Goal: Task Accomplishment & Management: Complete application form

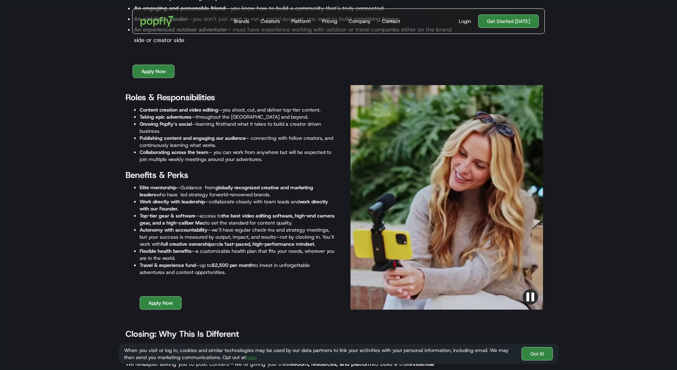
scroll to position [873, 0]
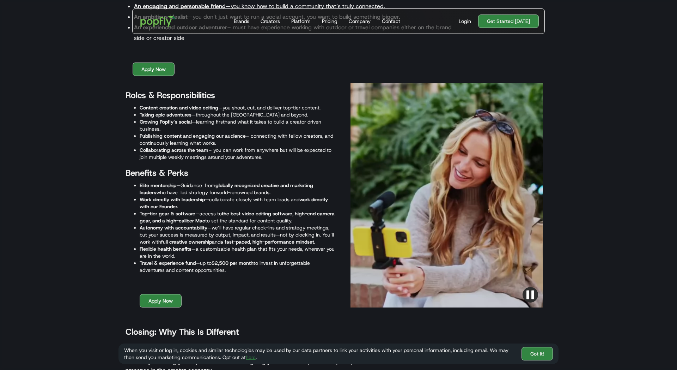
click at [450, 196] on div at bounding box center [447, 195] width 193 height 224
click at [443, 194] on div at bounding box center [447, 195] width 193 height 224
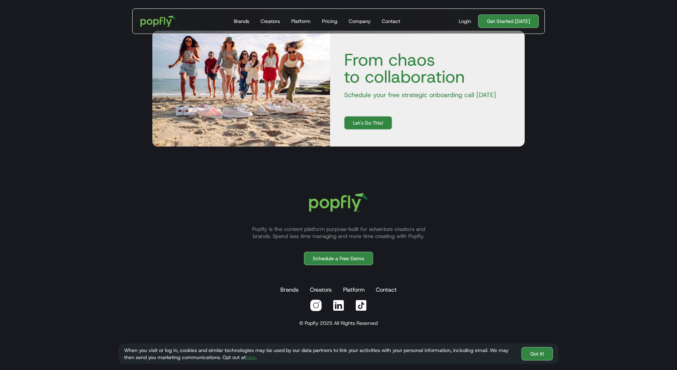
scroll to position [1649, 0]
click at [336, 306] on img at bounding box center [338, 305] width 13 height 13
click at [320, 304] on img at bounding box center [316, 305] width 13 height 13
click at [360, 303] on img at bounding box center [361, 305] width 13 height 13
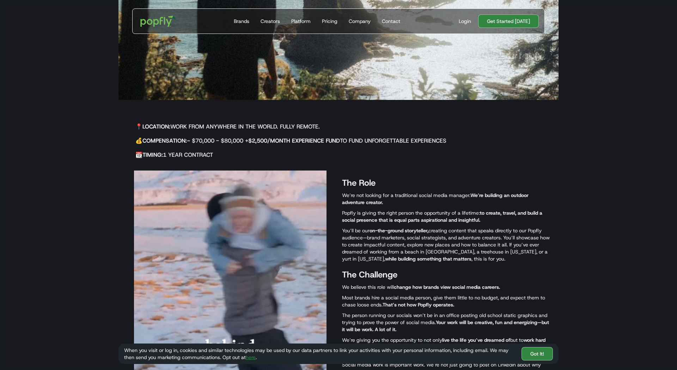
scroll to position [242, 0]
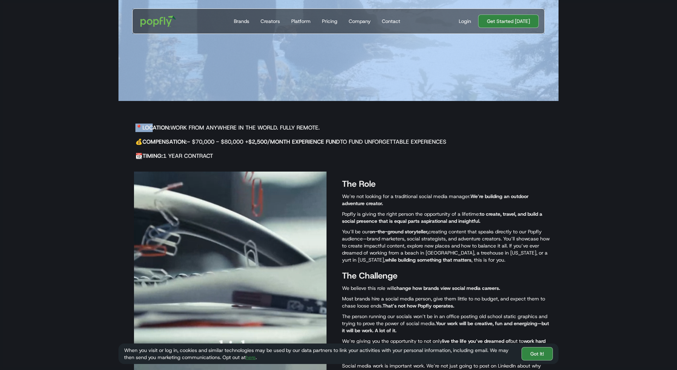
drag, startPoint x: 140, startPoint y: 129, endPoint x: 162, endPoint y: 160, distance: 38.4
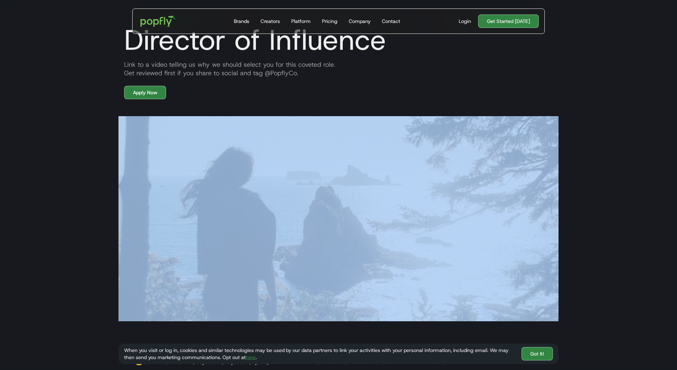
scroll to position [20, 0]
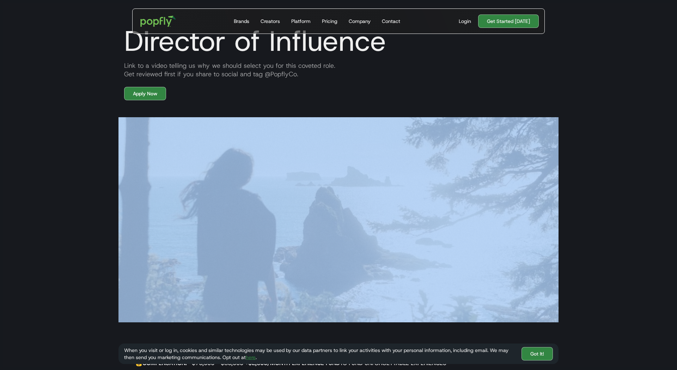
click at [96, 94] on section "Director of Influence Link to a video telling us why we should select you for t…" at bounding box center [338, 38] width 677 height 126
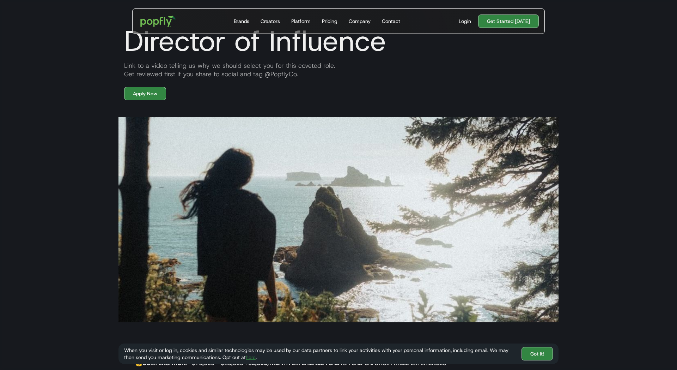
click at [155, 75] on div "Link to a video telling us why we should select you for this coveted role. Get …" at bounding box center [339, 69] width 440 height 17
drag, startPoint x: 205, startPoint y: 77, endPoint x: 173, endPoint y: 71, distance: 32.7
click at [173, 71] on div "Link to a video telling us why we should select you for this coveted role. Get …" at bounding box center [339, 69] width 440 height 17
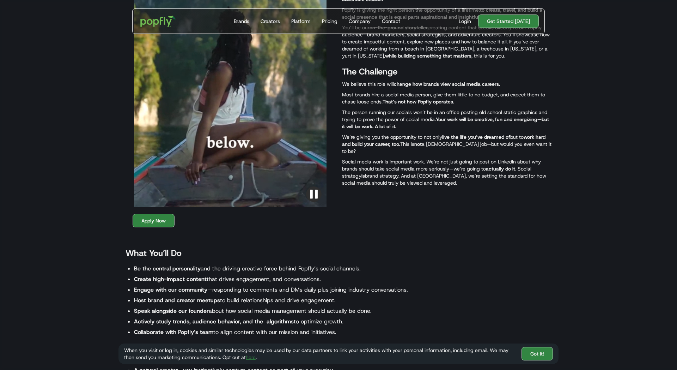
scroll to position [444, 0]
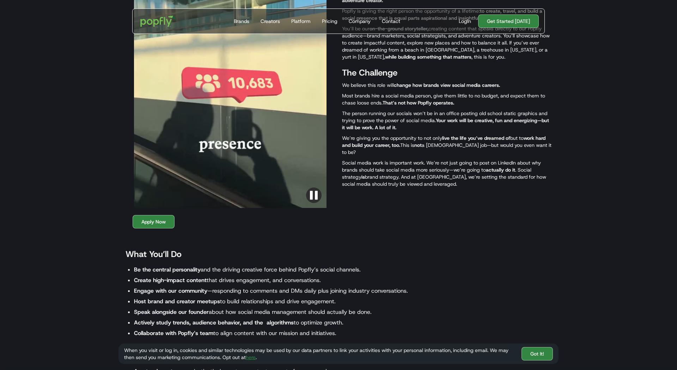
drag, startPoint x: 57, startPoint y: 84, endPoint x: 61, endPoint y: 113, distance: 29.1
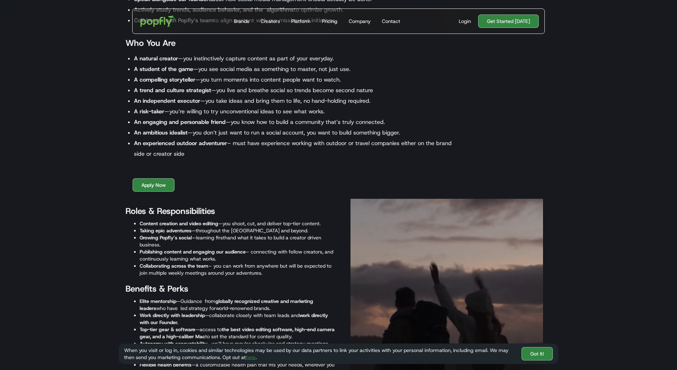
scroll to position [760, 0]
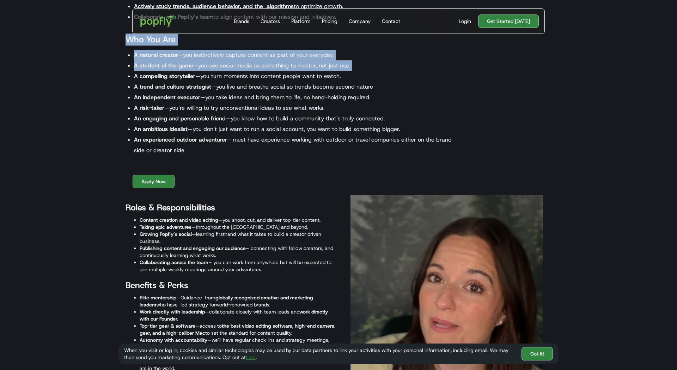
drag, startPoint x: 59, startPoint y: 62, endPoint x: 63, endPoint y: 78, distance: 16.1
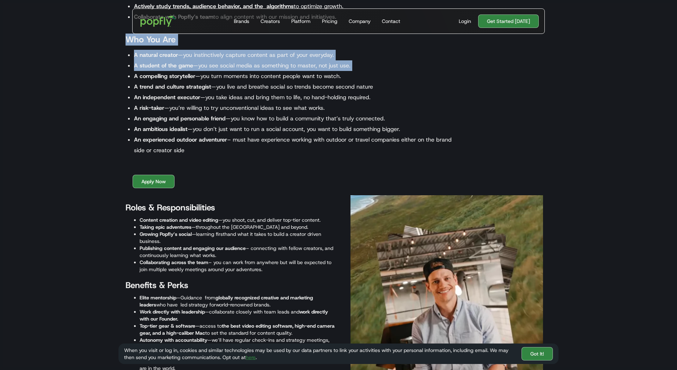
click at [63, 78] on section "📍 Location: Work from anywhere in the world. Fully remote. 💰 Compensation: ~ $7…" at bounding box center [338, 86] width 677 height 974
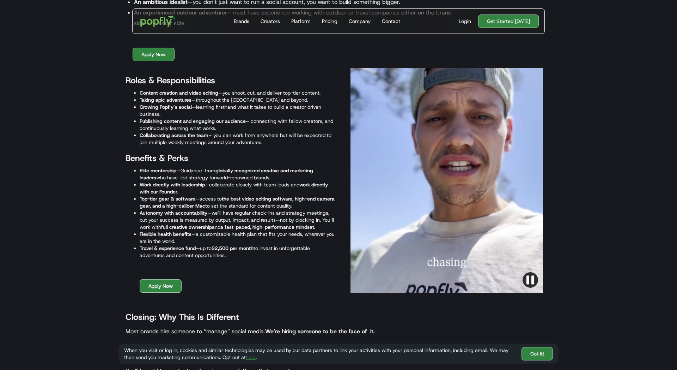
scroll to position [886, 0]
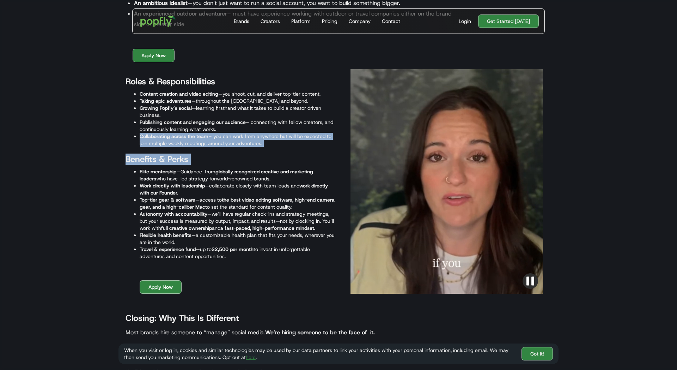
drag, startPoint x: 52, startPoint y: 135, endPoint x: 84, endPoint y: 174, distance: 50.9
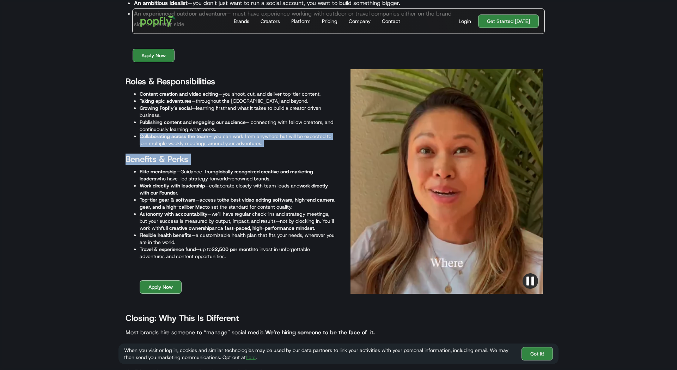
click at [296, 213] on li "Autonomy with accountability —we’ll have regular check-ins and strategy meeting…" at bounding box center [237, 220] width 195 height 21
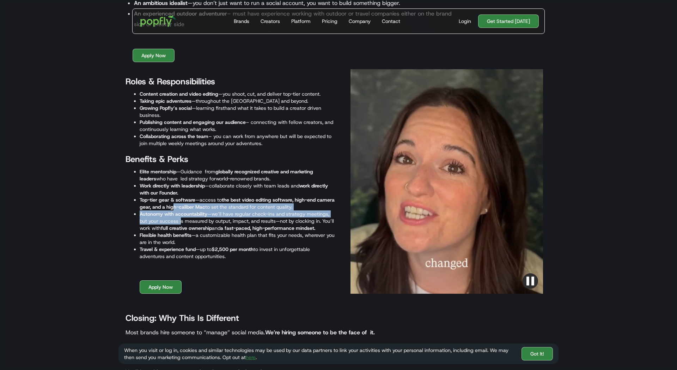
drag, startPoint x: 193, startPoint y: 209, endPoint x: 177, endPoint y: 217, distance: 17.5
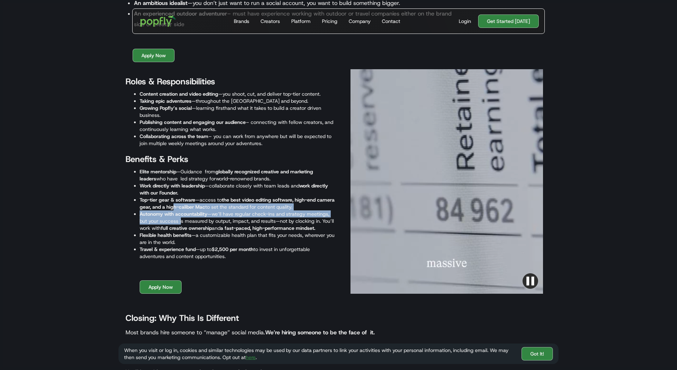
click at [177, 217] on ul "Elite mentorship —Guidance from globally recognized creative and marketing lead…" at bounding box center [231, 214] width 210 height 92
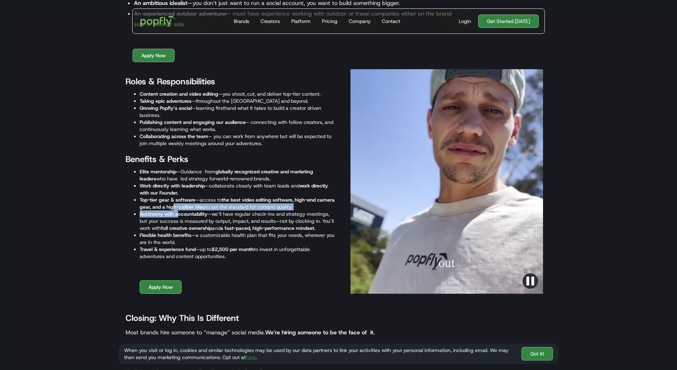
click at [232, 223] on li "Autonomy with accountability —we’ll have regular check-ins and strategy meeting…" at bounding box center [237, 220] width 195 height 21
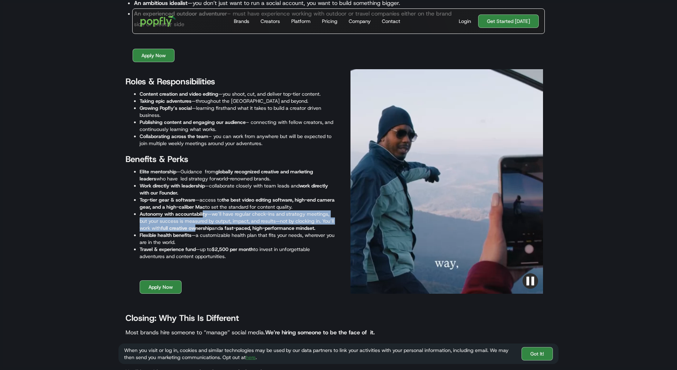
drag, startPoint x: 202, startPoint y: 212, endPoint x: 198, endPoint y: 231, distance: 19.9
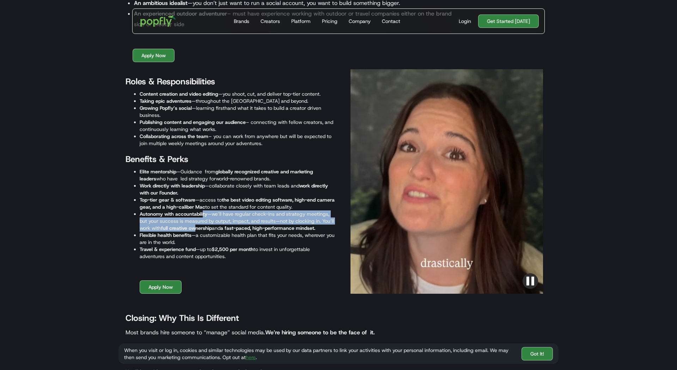
click at [198, 231] on ul "Elite mentorship —Guidance from globally recognized creative and marketing lead…" at bounding box center [231, 214] width 210 height 92
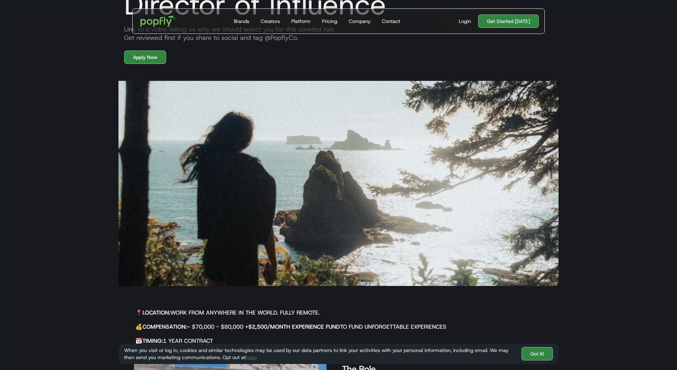
scroll to position [56, 0]
